Goal: Task Accomplishment & Management: Manage account settings

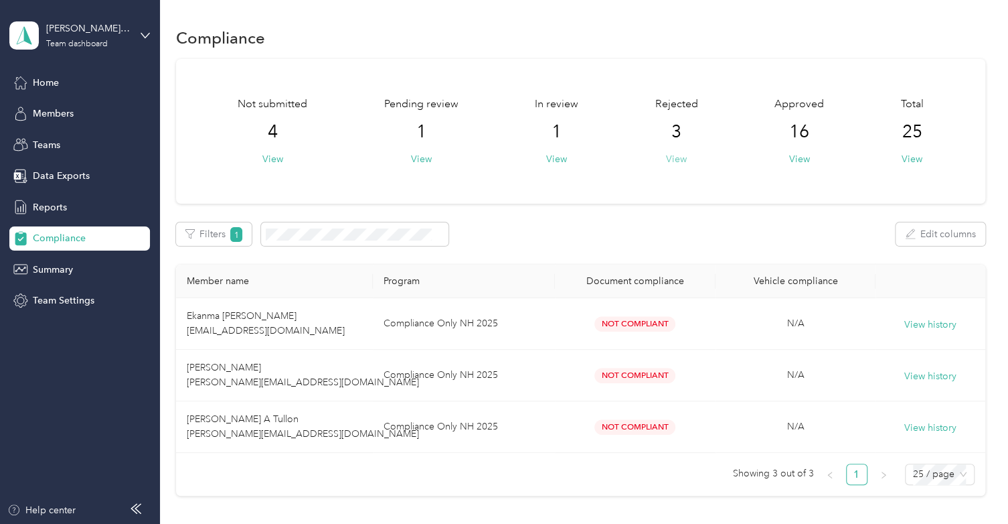
click at [672, 159] on button "View" at bounding box center [676, 159] width 21 height 14
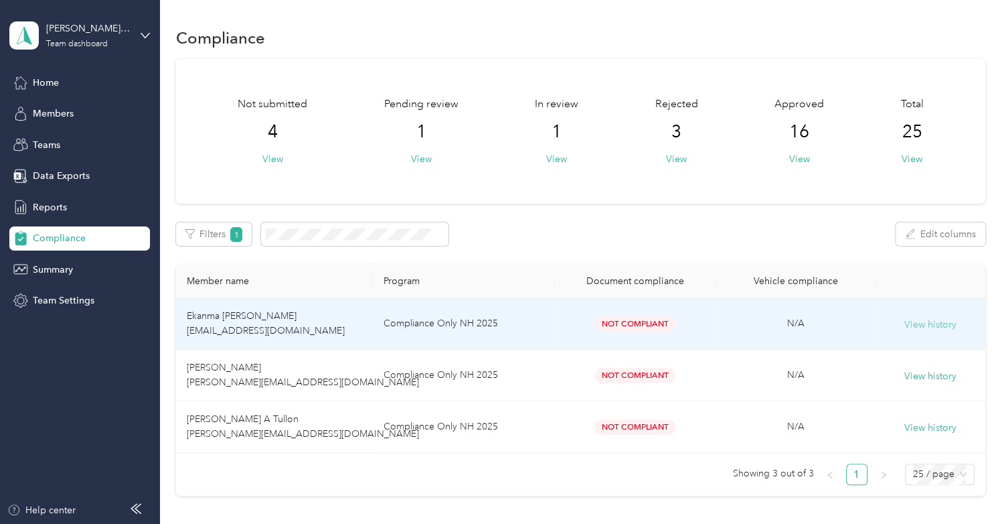
click at [937, 324] on button "View history" at bounding box center [931, 324] width 52 height 15
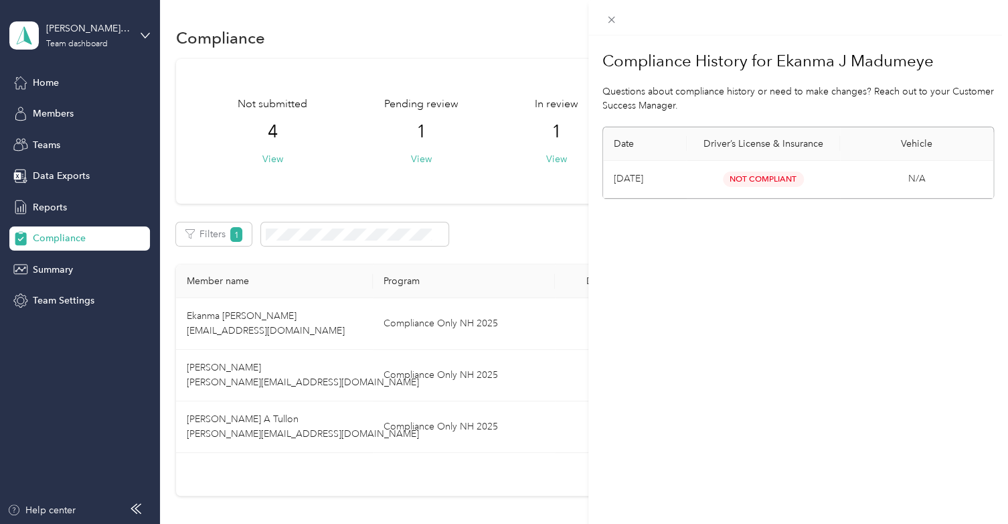
drag, startPoint x: 515, startPoint y: 228, endPoint x: 504, endPoint y: 189, distance: 40.3
click at [504, 189] on div "Compliance History for Ekanma J Madumeye Questions about compliance history or …" at bounding box center [504, 262] width 1008 height 524
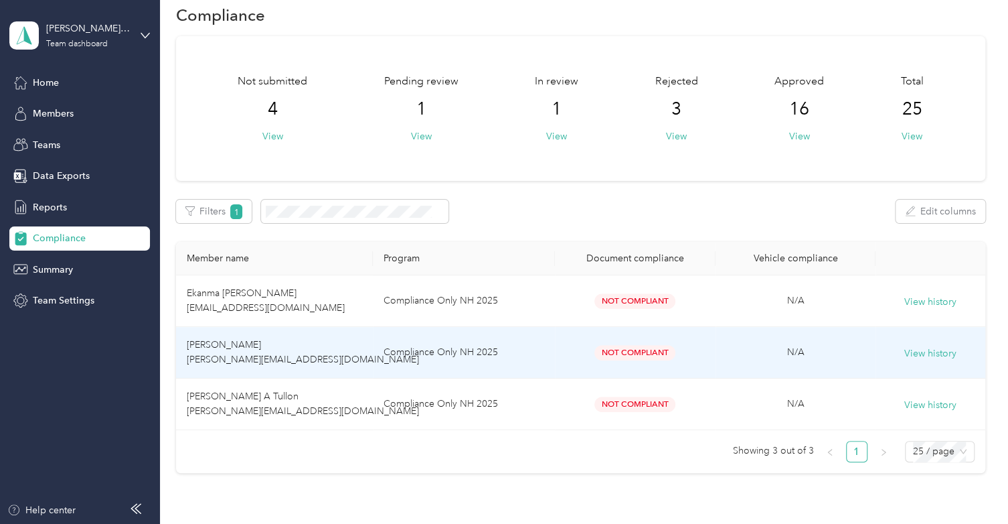
scroll to position [24, 0]
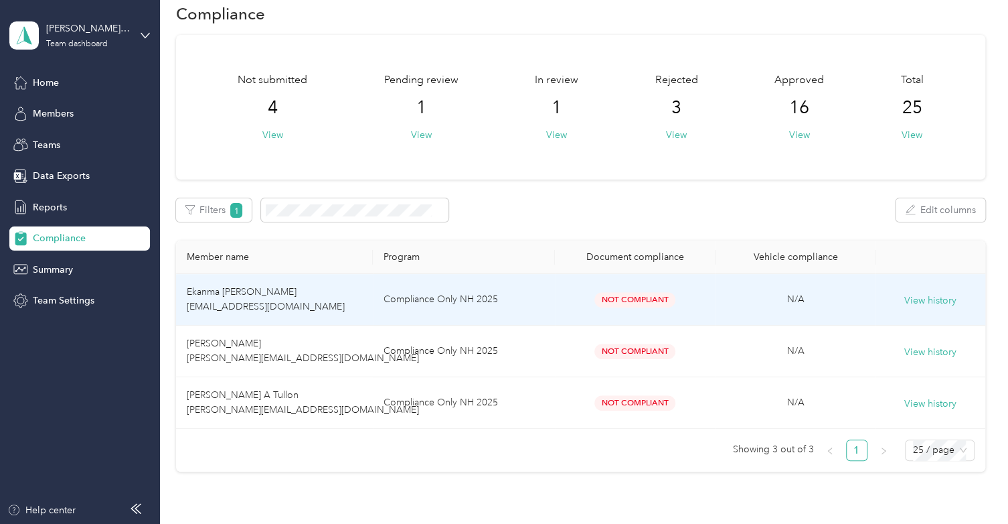
click at [280, 299] on td "Ekanma [PERSON_NAME] [EMAIL_ADDRESS][DOMAIN_NAME]" at bounding box center [274, 300] width 197 height 52
click at [294, 304] on span "Ekanma [PERSON_NAME] [EMAIL_ADDRESS][DOMAIN_NAME]" at bounding box center [266, 299] width 158 height 26
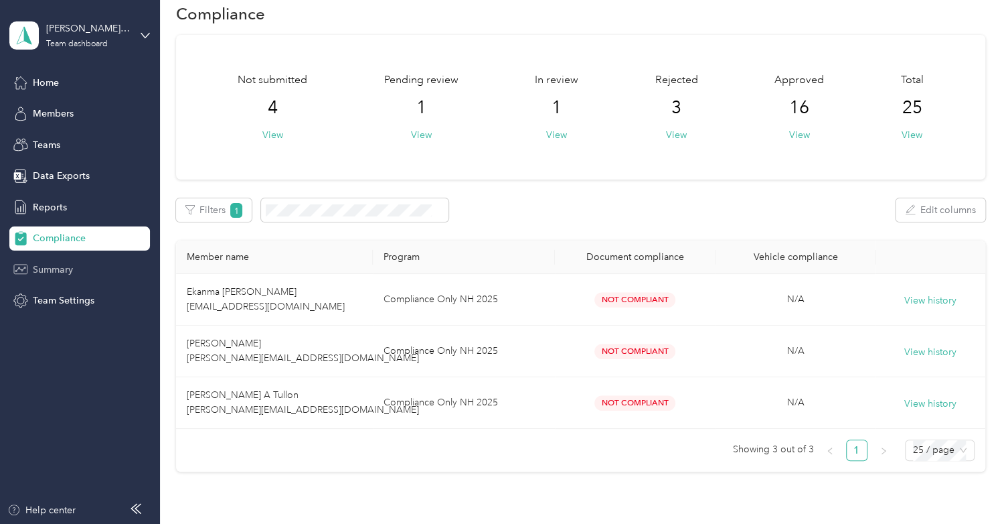
click at [66, 273] on span "Summary" at bounding box center [53, 269] width 40 height 14
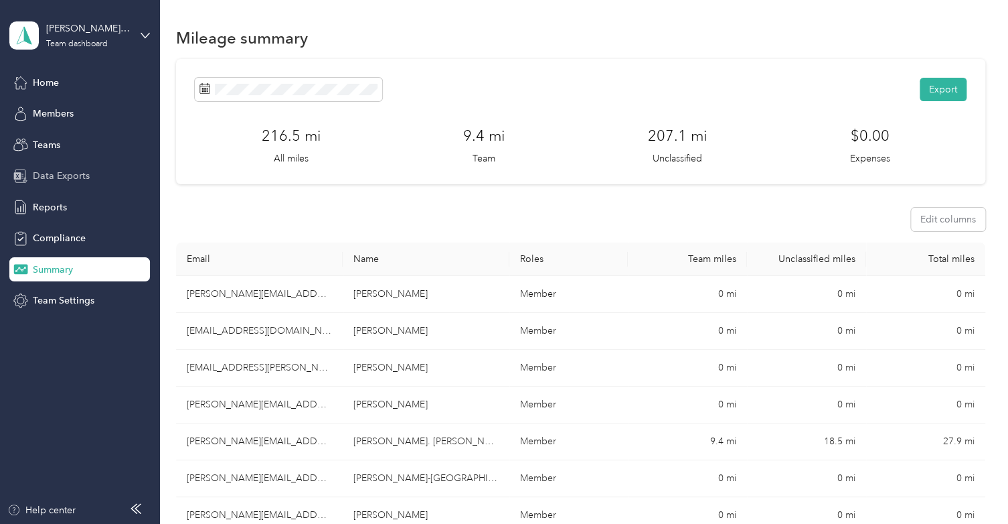
click at [51, 179] on span "Data Exports" at bounding box center [61, 176] width 57 height 14
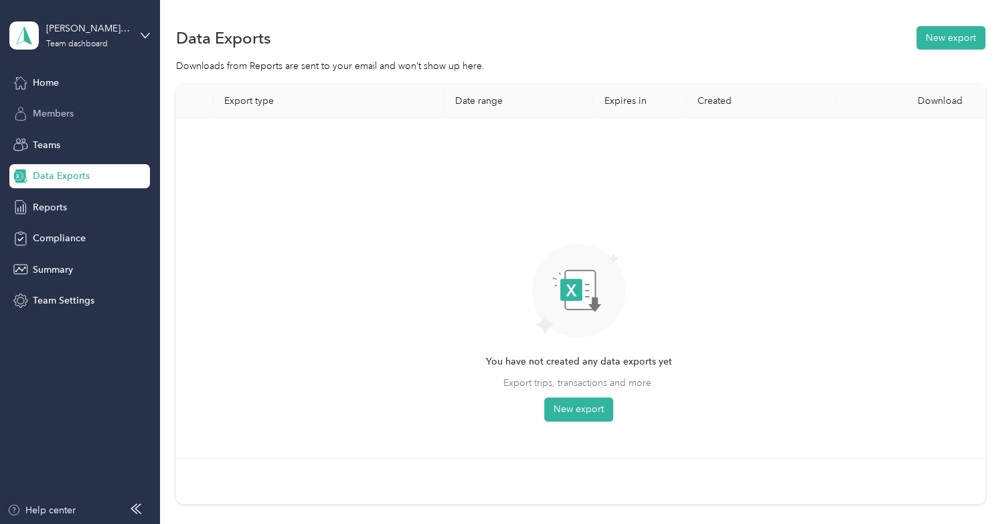
click at [60, 112] on span "Members" at bounding box center [53, 113] width 41 height 14
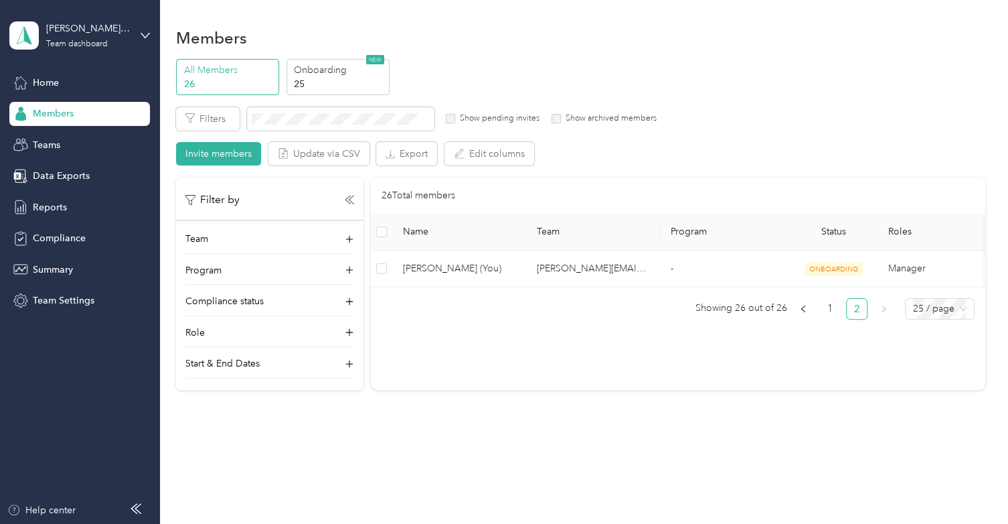
scroll to position [0, 29]
click at [349, 301] on icon at bounding box center [349, 301] width 13 height 13
